Goal: Task Accomplishment & Management: Use online tool/utility

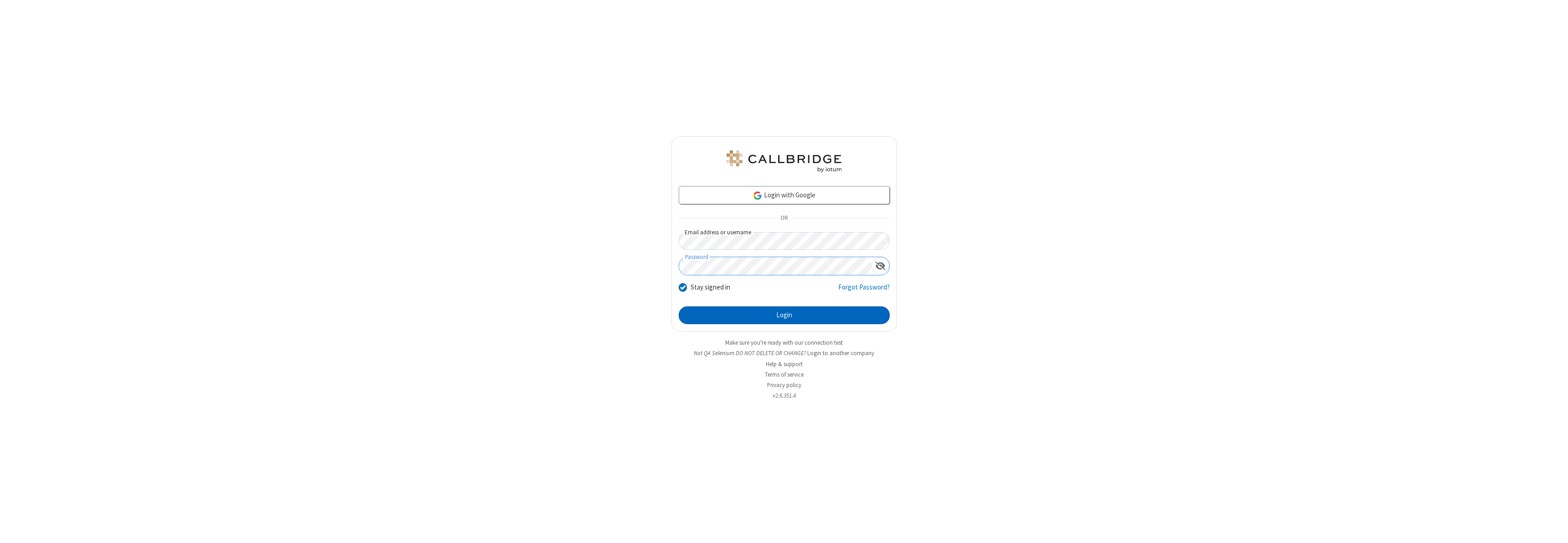
click at [784, 316] on button "Login" at bounding box center [785, 315] width 211 height 18
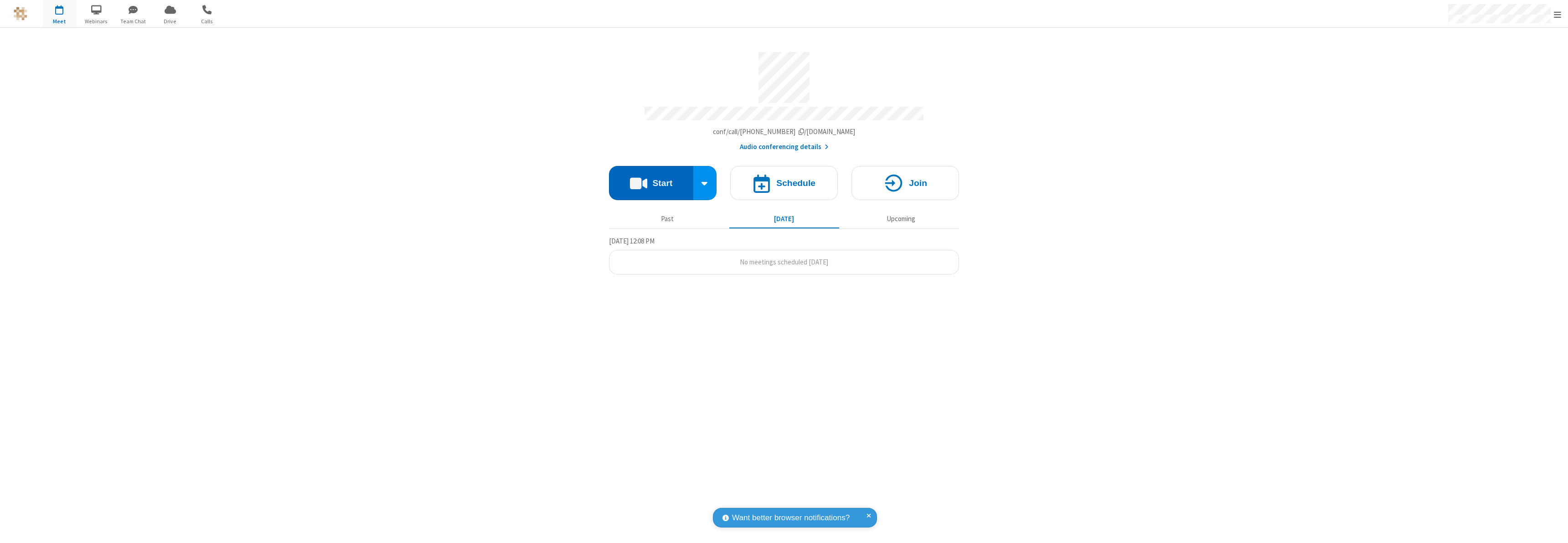
click at [651, 179] on button "Start" at bounding box center [651, 183] width 84 height 35
